Goal: Transaction & Acquisition: Purchase product/service

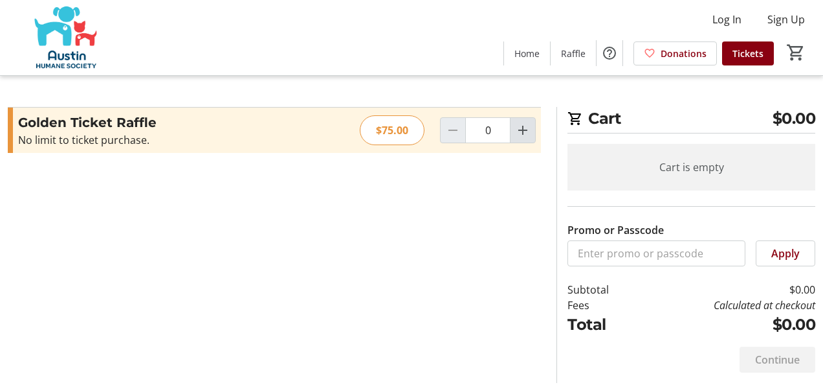
click at [526, 128] on mat-icon "Increment by one" at bounding box center [523, 130] width 16 height 16
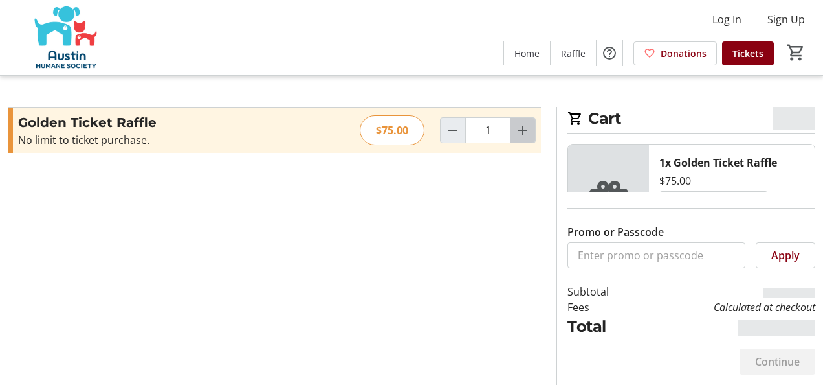
click at [526, 128] on mat-icon "Increment by one" at bounding box center [523, 130] width 16 height 16
type input "2"
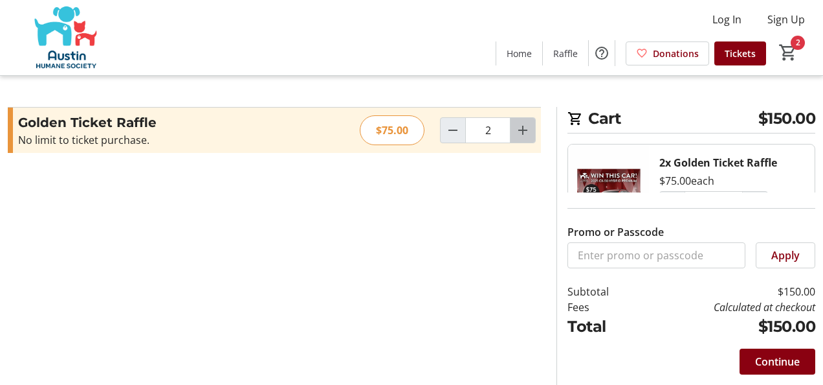
click at [526, 128] on mat-icon "Increment by one" at bounding box center [523, 130] width 16 height 16
type input "3"
click at [768, 359] on span "Continue" at bounding box center [778, 361] width 45 height 16
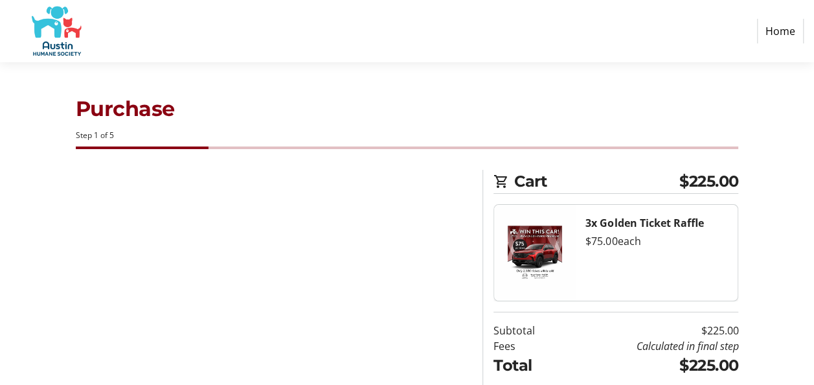
select select "US"
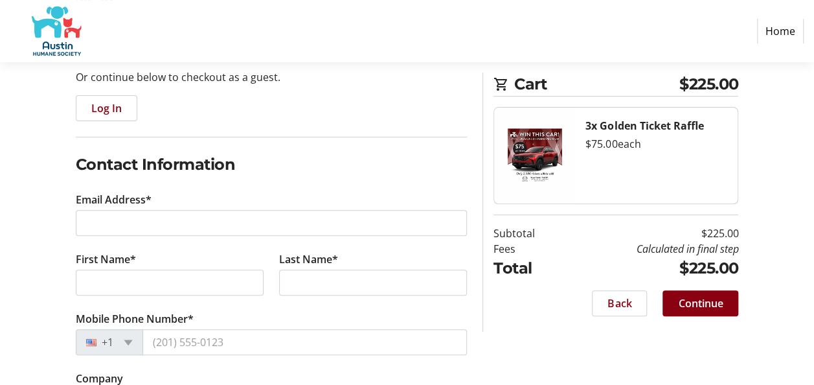
scroll to position [194, 0]
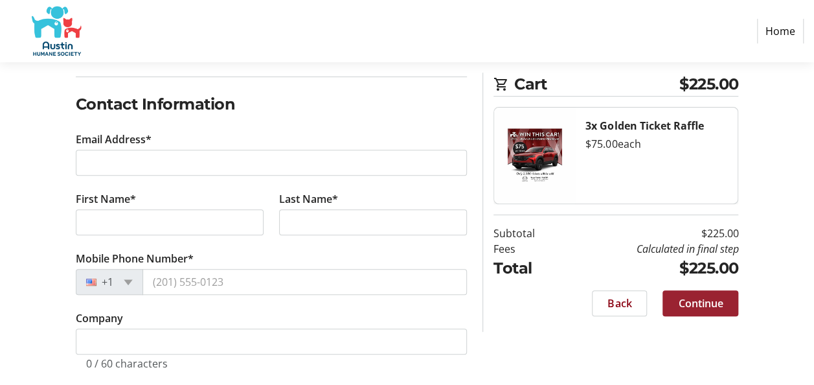
click at [713, 302] on span "Continue" at bounding box center [700, 303] width 45 height 16
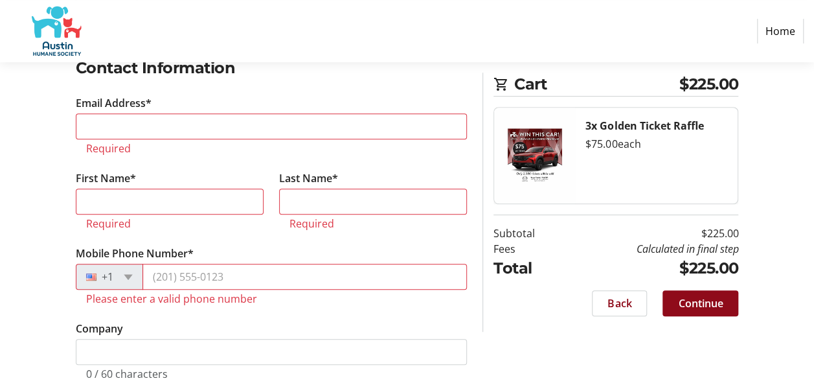
scroll to position [242, 0]
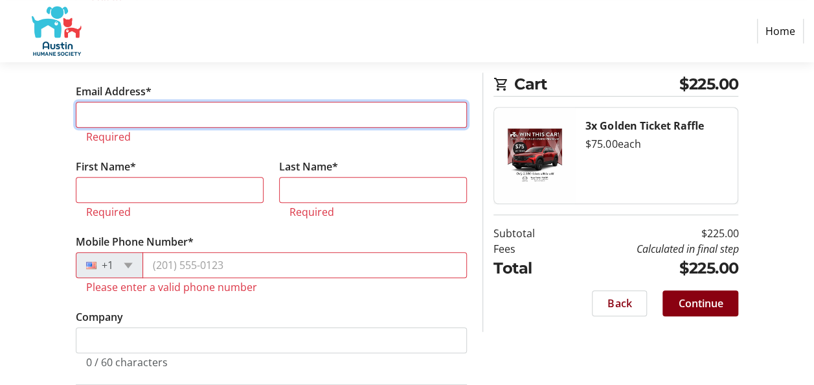
click at [258, 114] on input "Email Address*" at bounding box center [272, 115] width 392 height 26
type input "[EMAIL_ADDRESS][DOMAIN_NAME]"
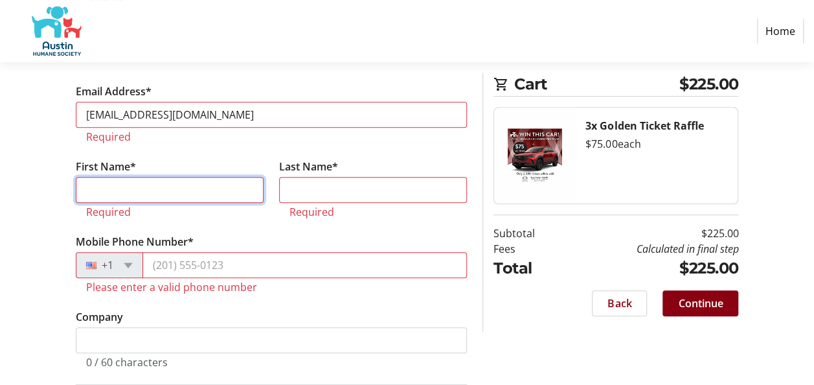
type input "[PERSON_NAME]"
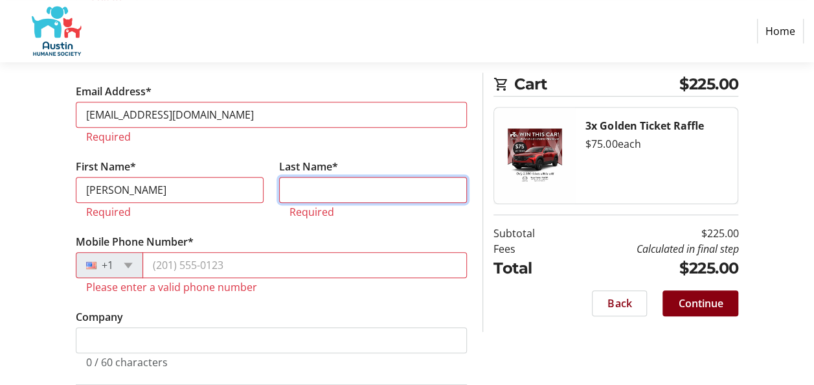
type input "[PERSON_NAME]"
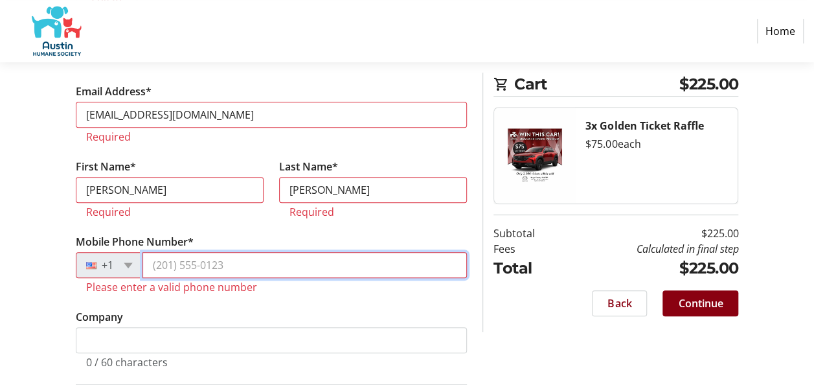
type input "[PHONE_NUMBER]"
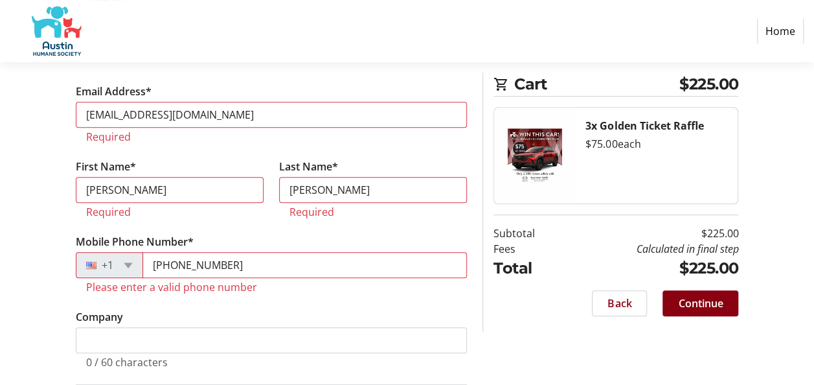
type input "[STREET_ADDRESS]"
type input "AUSTIN"
type input "78759"
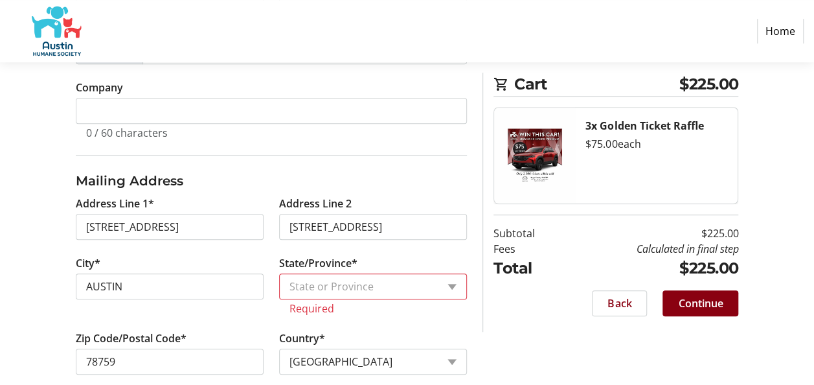
scroll to position [442, 0]
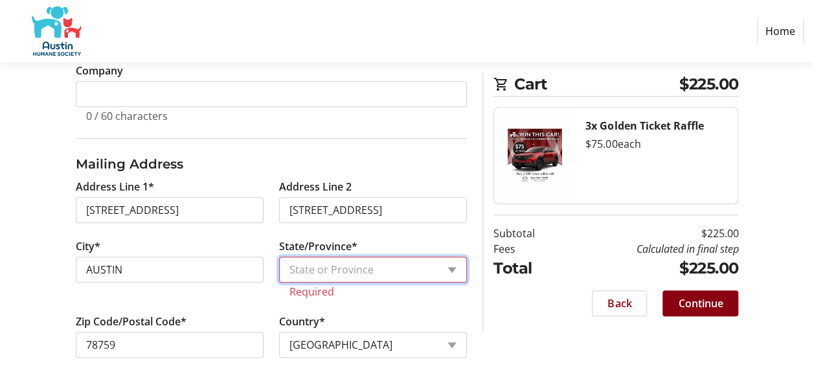
click at [306, 266] on select "State or Province State or [GEOGRAPHIC_DATA][US_STATE][GEOGRAPHIC_DATA] [US_STA…" at bounding box center [373, 269] width 188 height 26
select select "[GEOGRAPHIC_DATA]"
click at [279, 269] on select "State or Province State or [GEOGRAPHIC_DATA][US_STATE][GEOGRAPHIC_DATA] [US_STA…" at bounding box center [373, 269] width 188 height 26
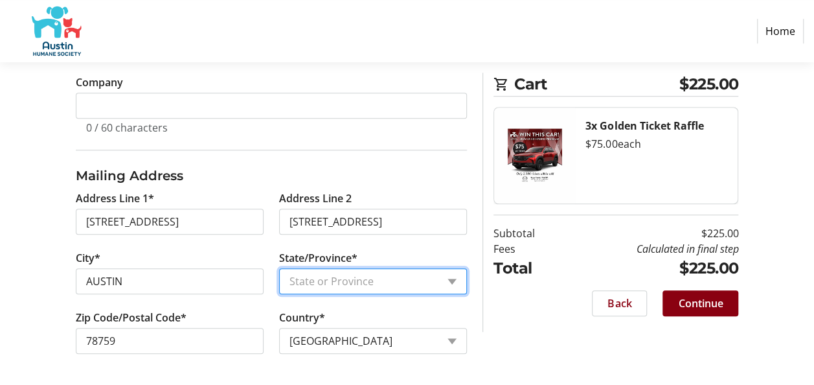
scroll to position [426, 0]
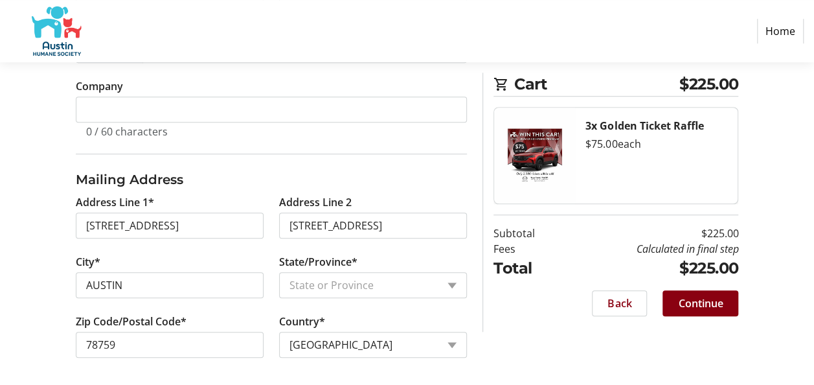
click at [686, 296] on span "Continue" at bounding box center [700, 303] width 45 height 16
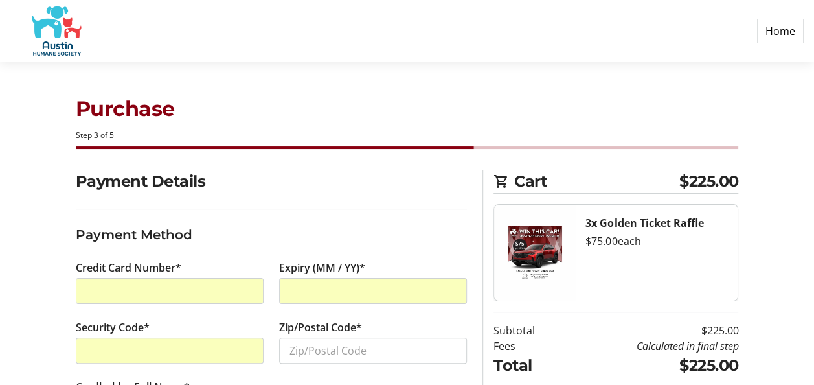
scroll to position [67, 0]
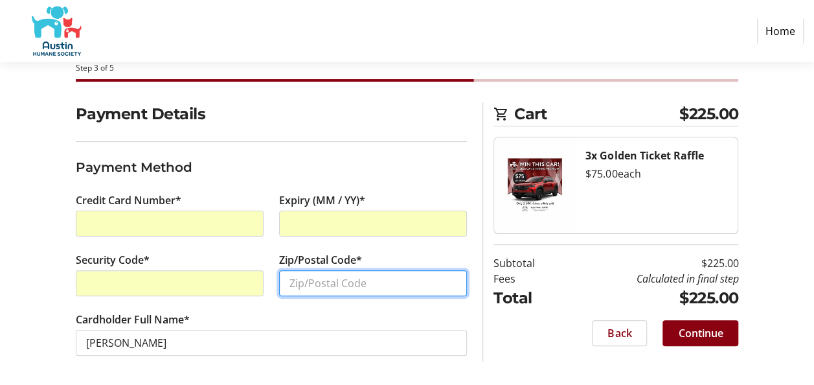
click at [305, 281] on input "Zip/Postal Code*" at bounding box center [373, 283] width 188 height 26
type input "78759"
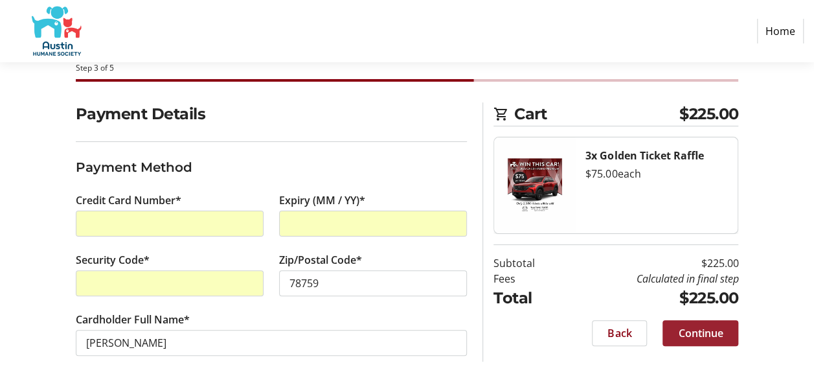
click at [691, 329] on span "Continue" at bounding box center [700, 333] width 45 height 16
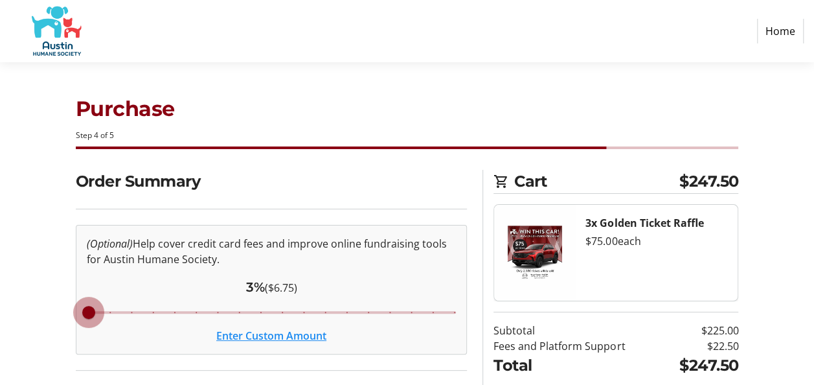
drag, startPoint x: 232, startPoint y: 309, endPoint x: 16, endPoint y: 284, distance: 217.1
type input "3"
click at [73, 298] on input "Cover fees percentage" at bounding box center [271, 312] width 397 height 28
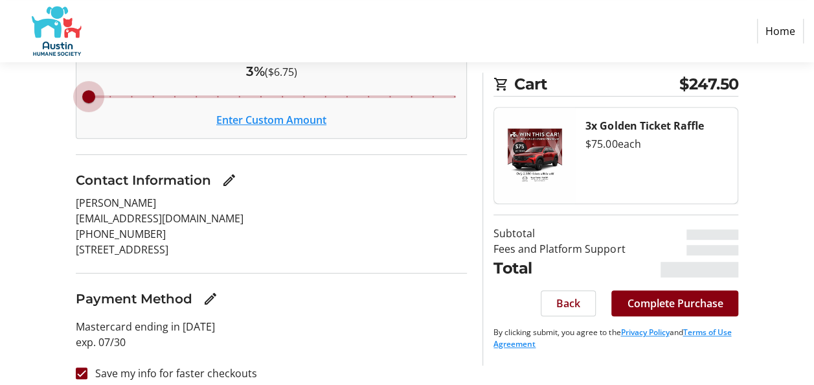
scroll to position [226, 0]
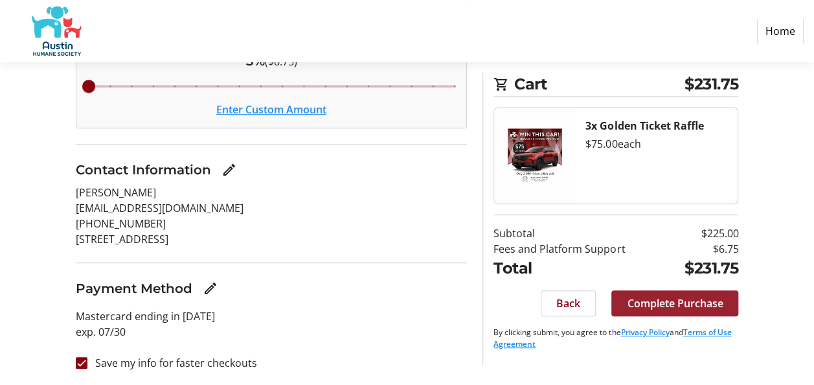
click at [637, 302] on span "Complete Purchase" at bounding box center [675, 303] width 96 height 16
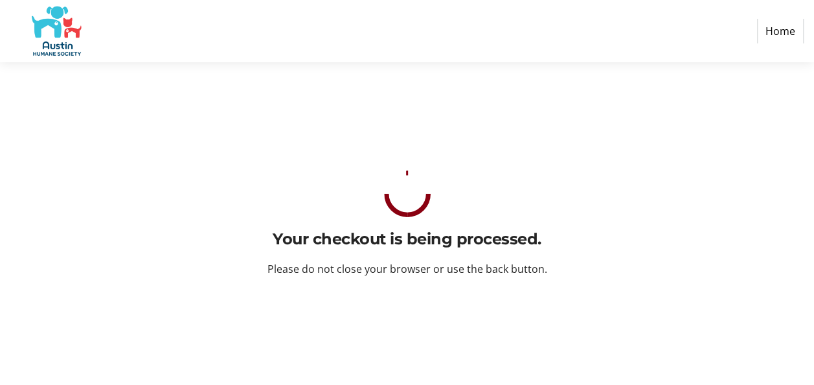
scroll to position [0, 0]
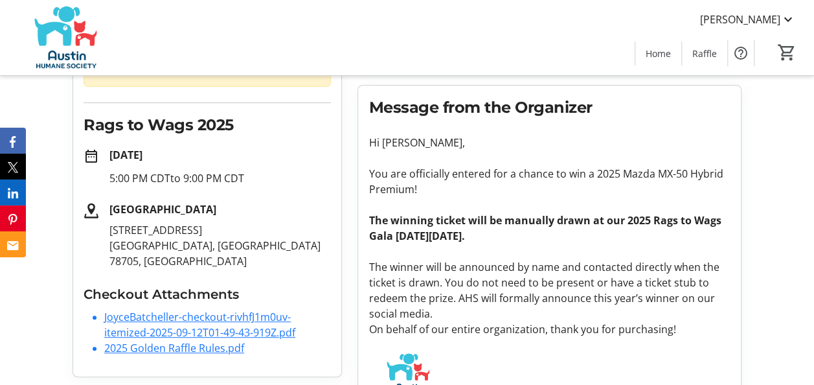
scroll to position [204, 0]
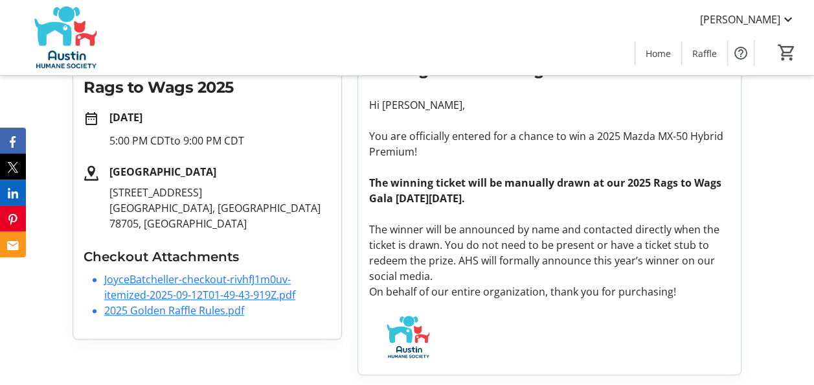
click at [161, 294] on link "JoyceBatcheller-checkout-rivhfJ1m0uv-itemized-2025-09-12T01-49-43-919Z.pdf" at bounding box center [199, 287] width 191 height 30
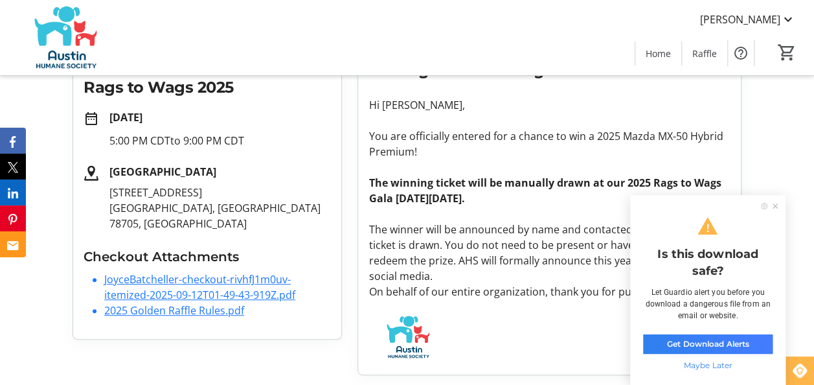
click at [776, 208] on icon at bounding box center [774, 205] width 5 height 5
